Goal: Use online tool/utility: Utilize a website feature to perform a specific function

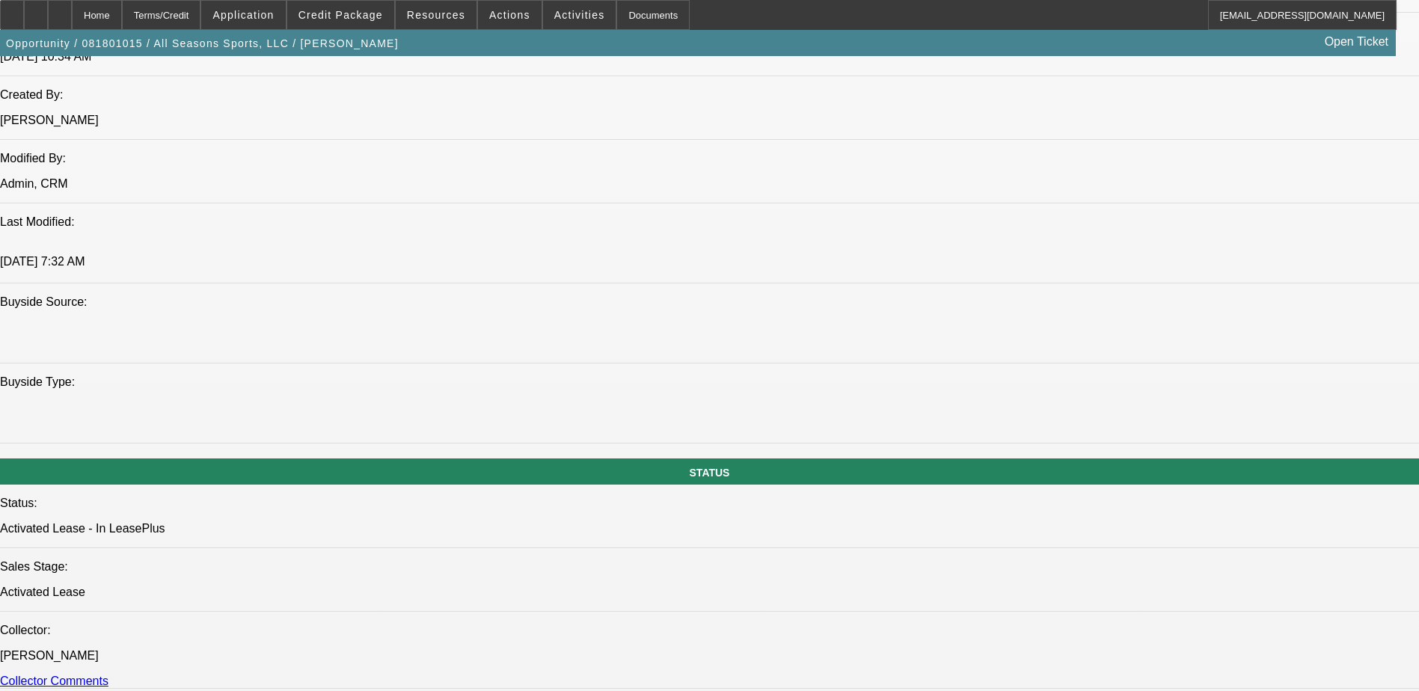
select select "0"
select select "2"
select select "0.1"
select select "0"
select select "2"
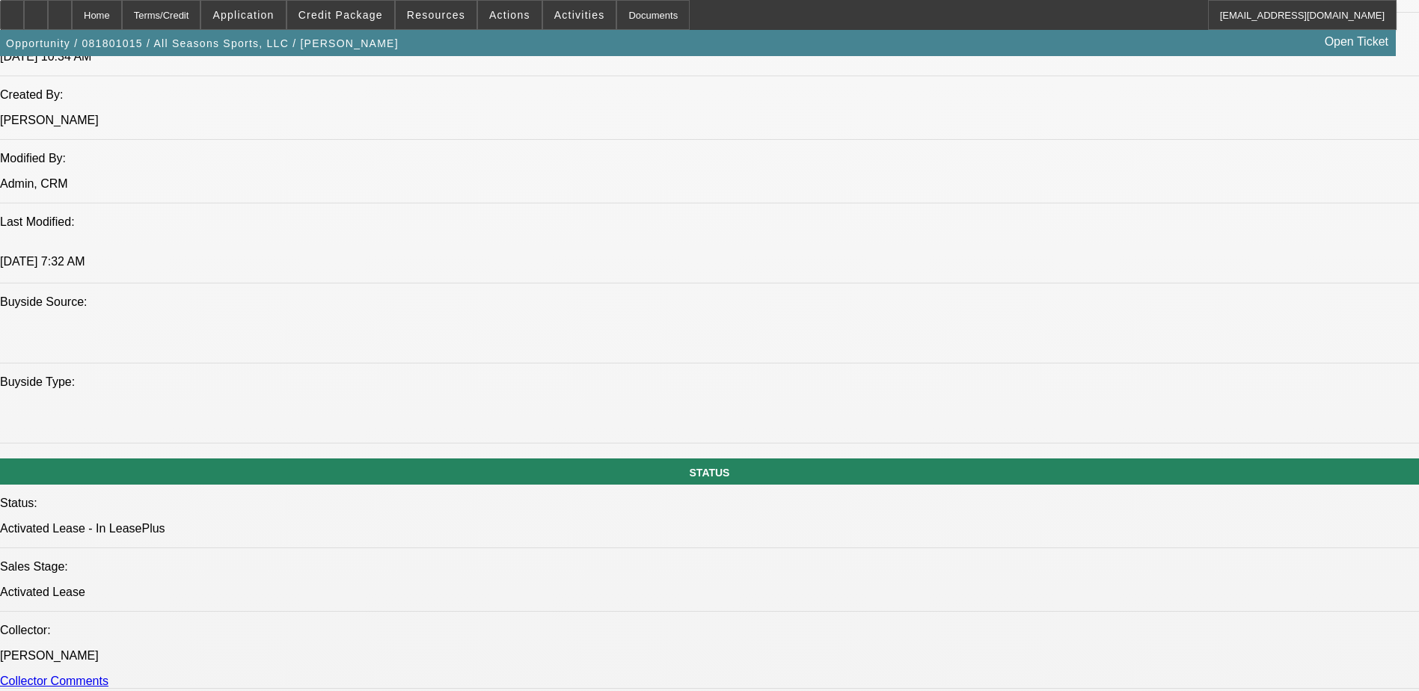
select select "0.1"
select select "0"
select select "2"
select select "0.1"
select select "0"
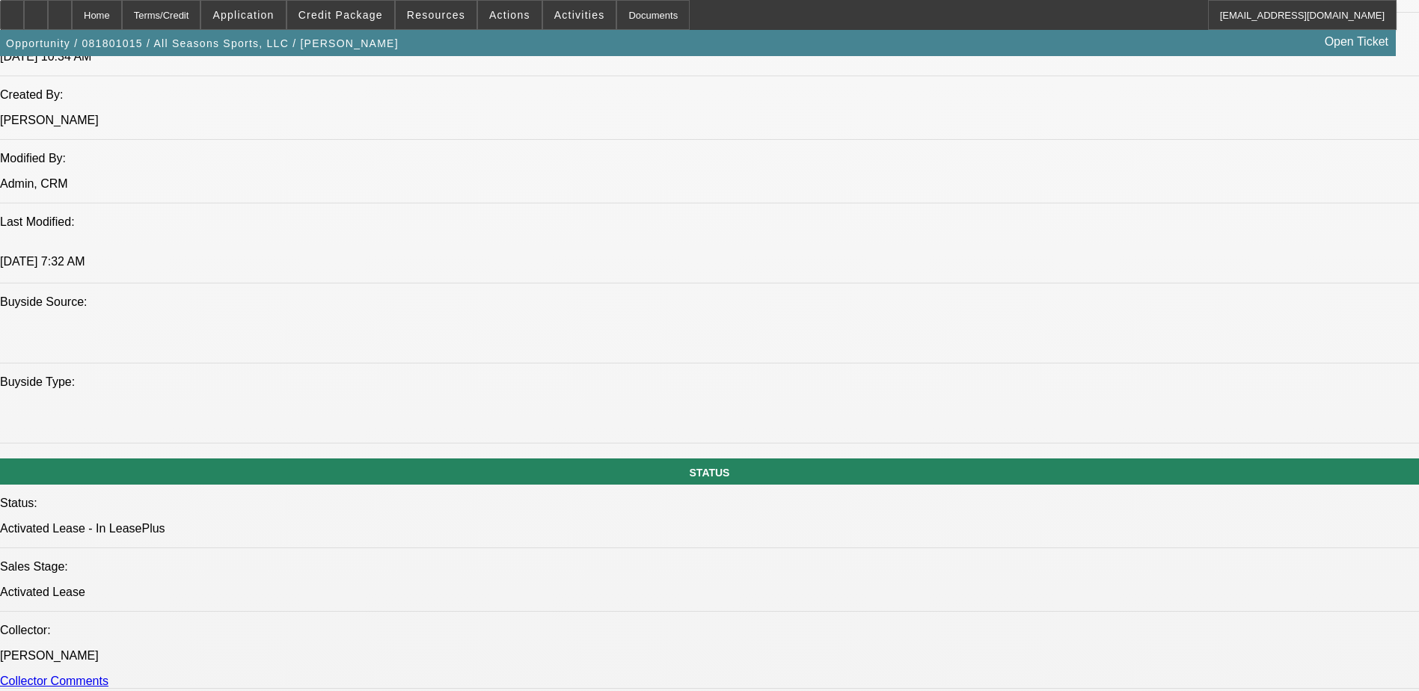
select select "2"
select select "0.1"
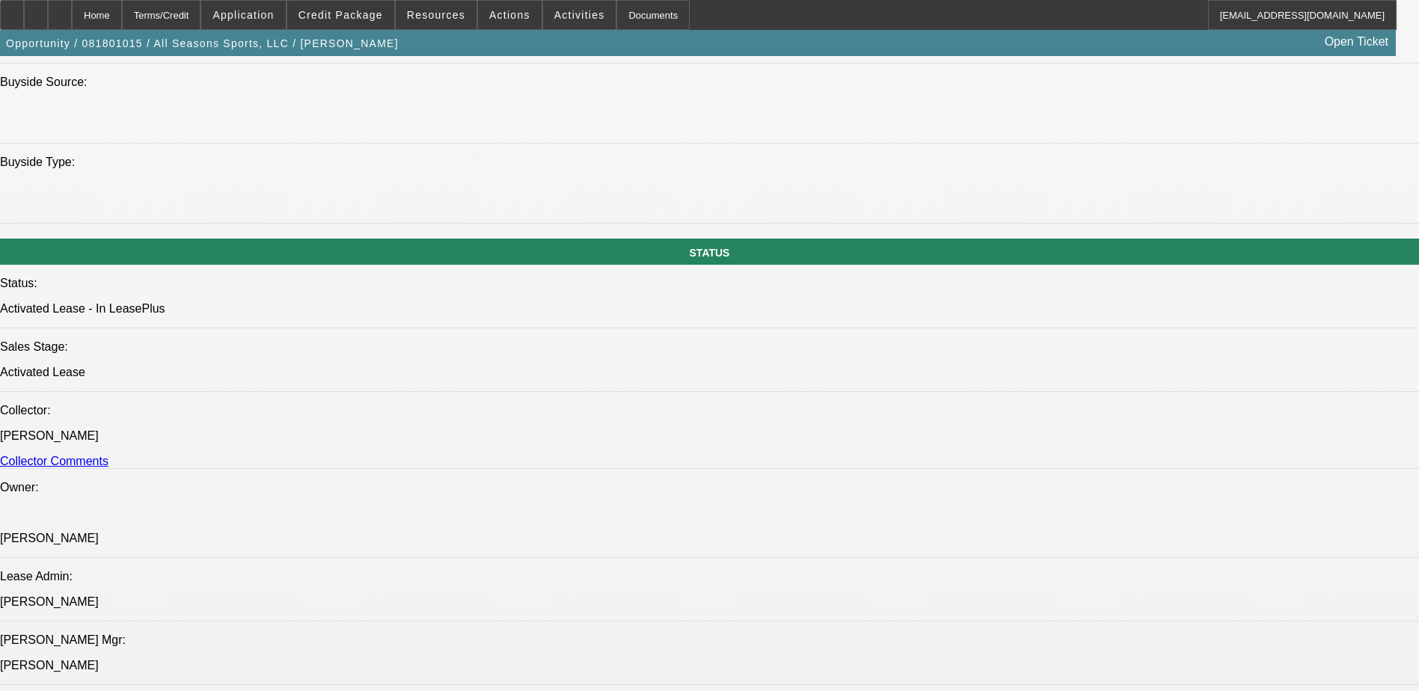
select select "1"
select select "2"
select select "4"
select select "1"
select select "2"
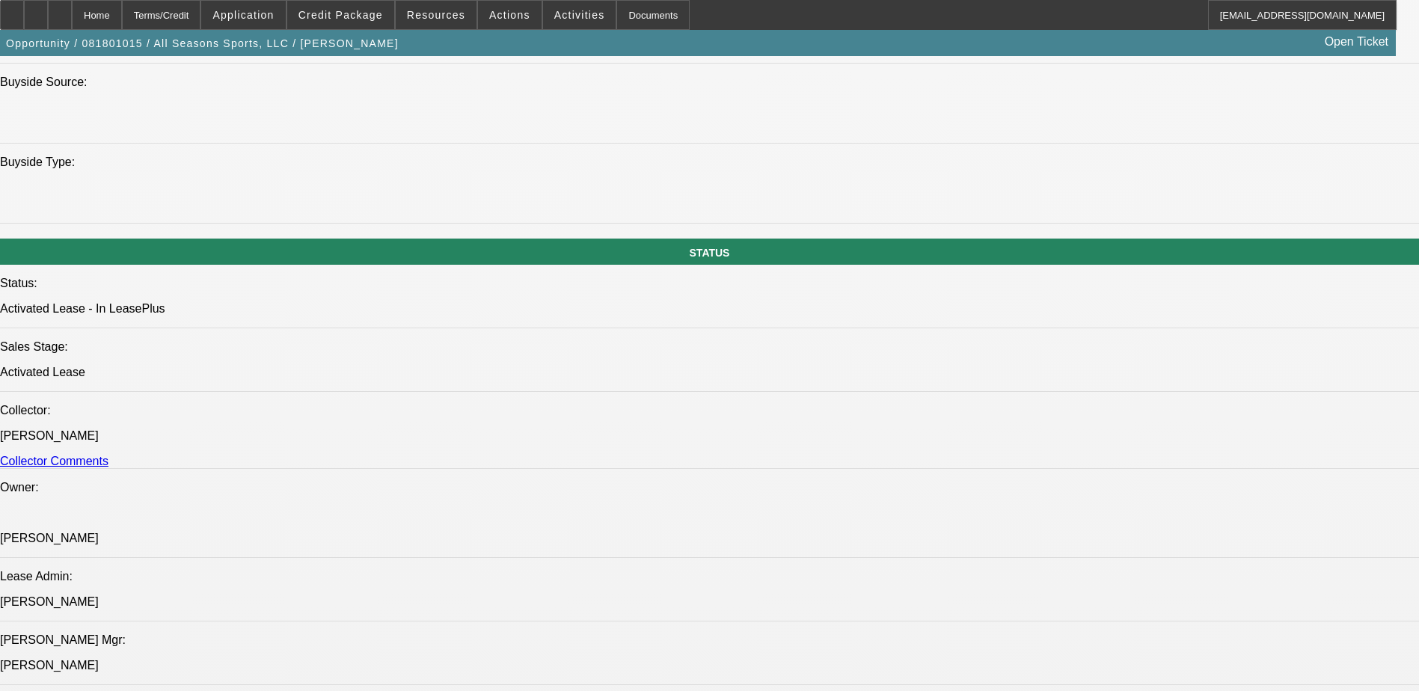
select select "4"
select select "1"
select select "2"
select select "4"
select select "1"
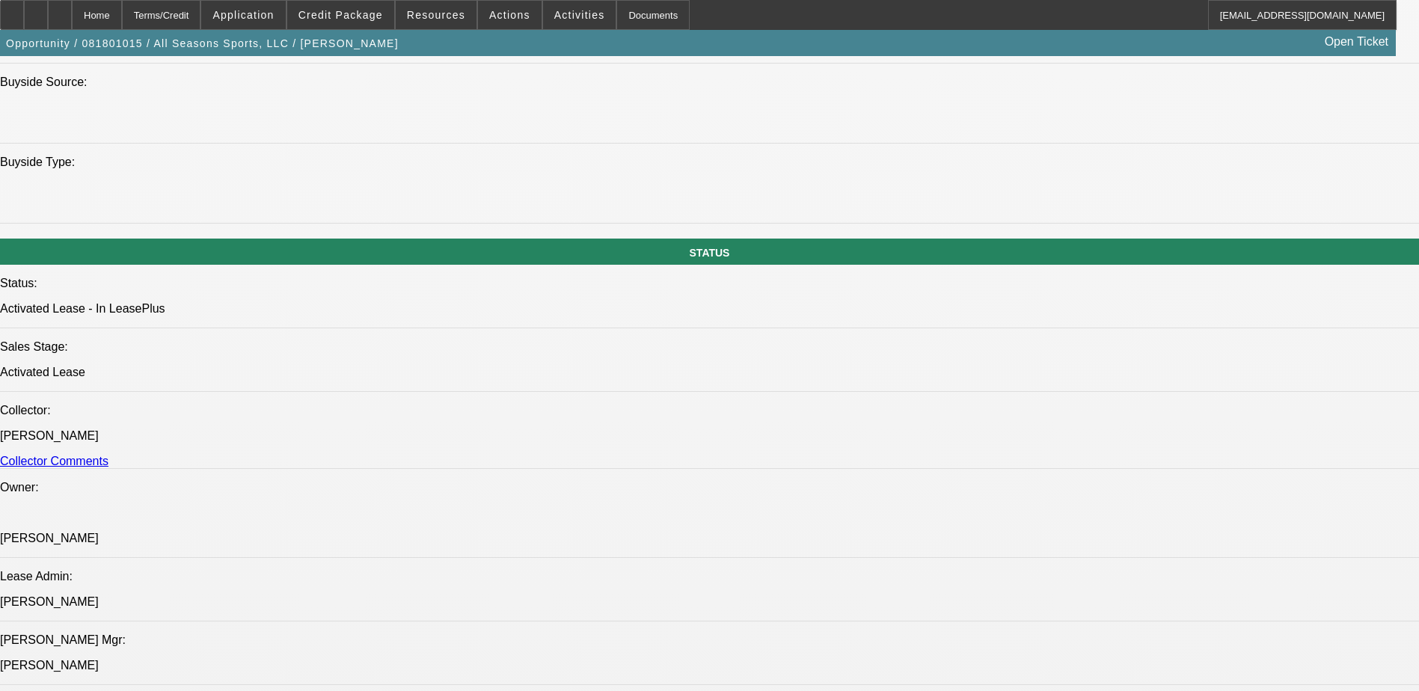
select select "2"
select select "4"
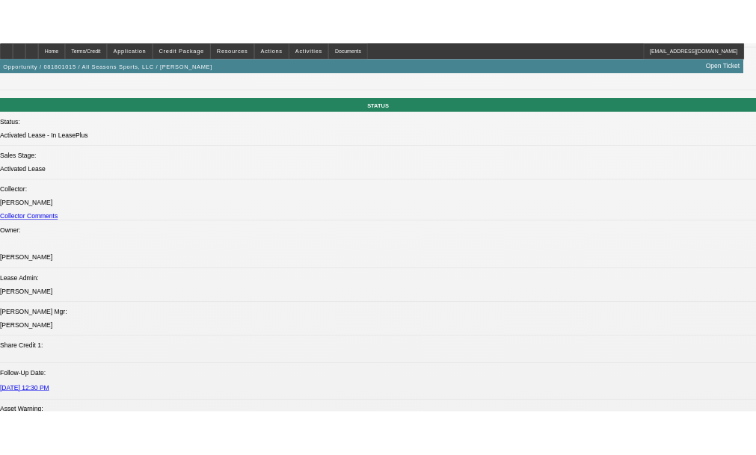
scroll to position [374, 0]
